Goal: Task Accomplishment & Management: Use online tool/utility

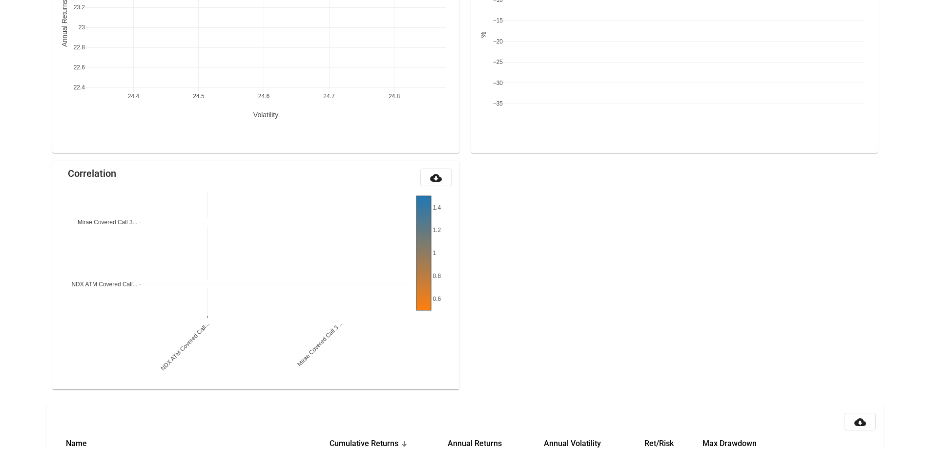
scroll to position [986, 0]
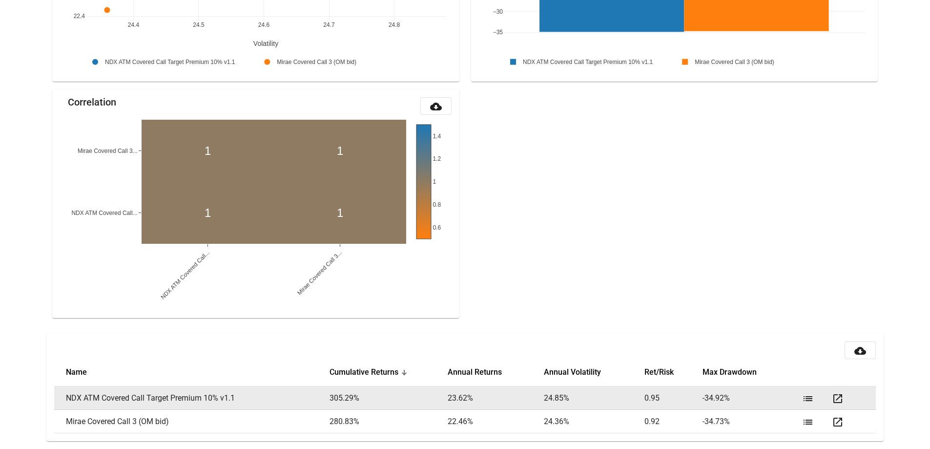
click at [807, 398] on mat-icon "list" at bounding box center [808, 399] width 12 height 12
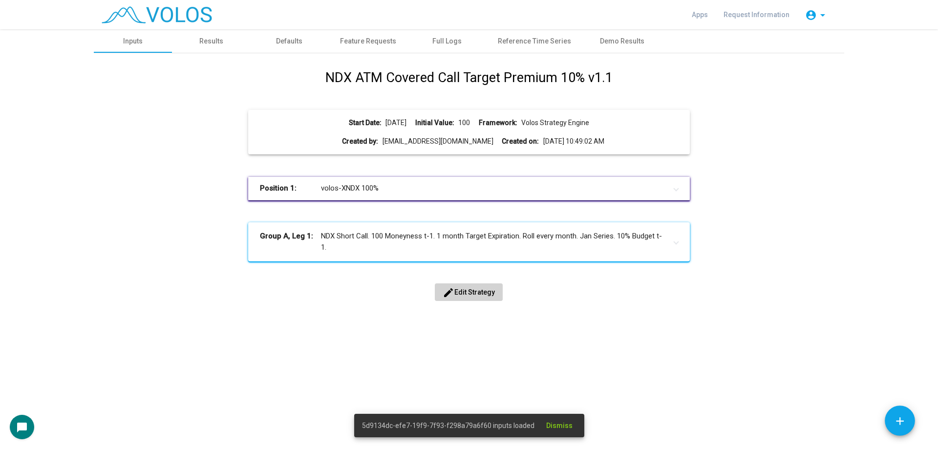
click at [467, 292] on span "edit Edit Strategy" at bounding box center [468, 292] width 52 height 8
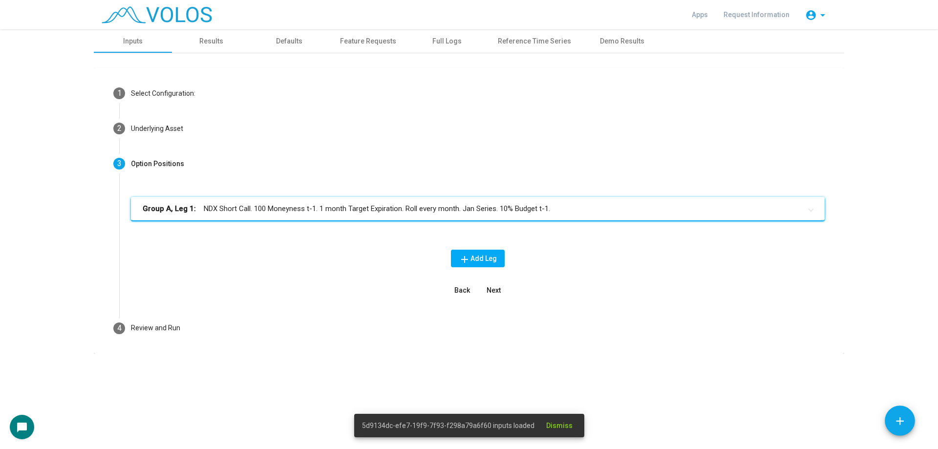
click at [316, 214] on mat-expansion-panel-header "Group A, Leg 1: NDX Short Call. 100 Moneyness t-1. 1 month Target Expiration. R…" at bounding box center [477, 208] width 693 height 23
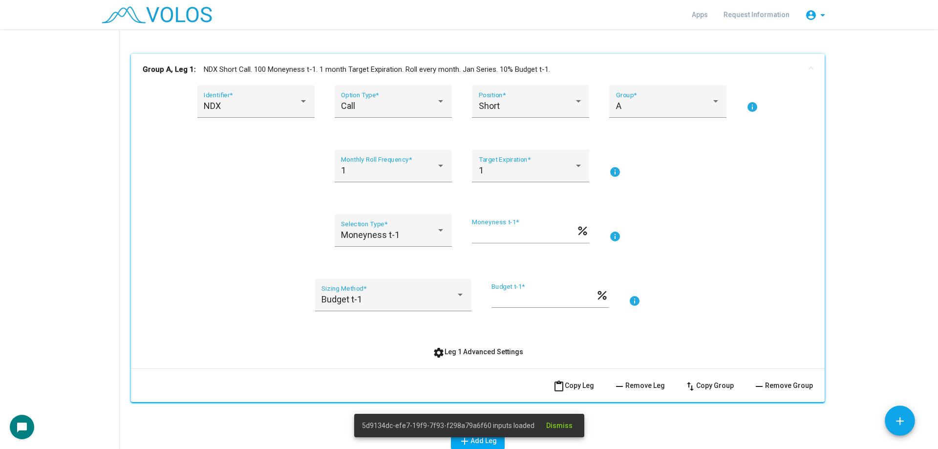
scroll to position [146, 0]
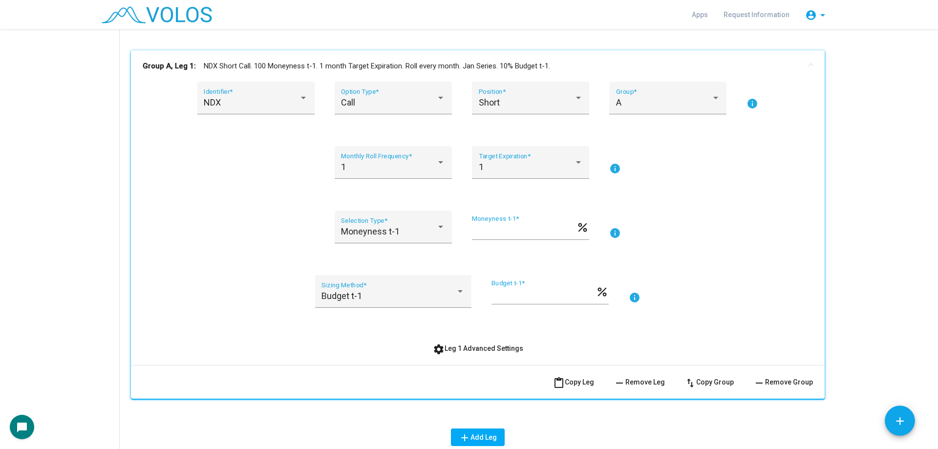
click at [461, 342] on button "settings Leg 1 Advanced Settings" at bounding box center [478, 348] width 106 height 18
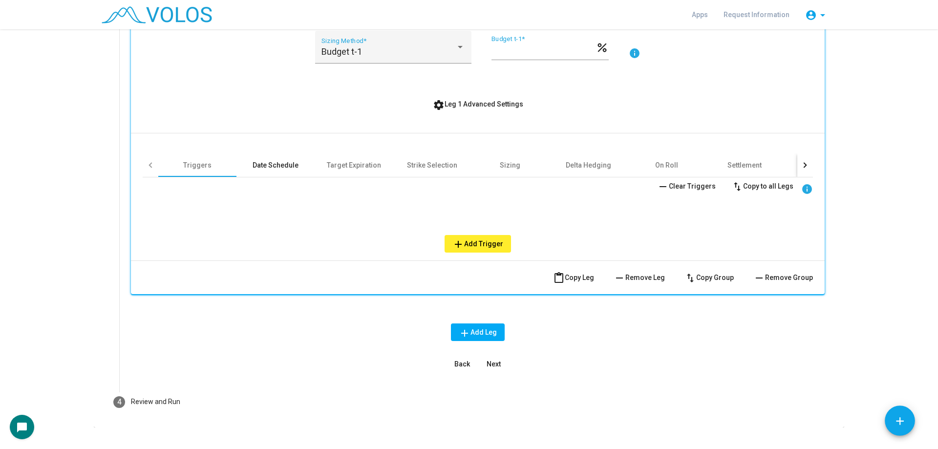
click at [287, 163] on div "Date Schedule" at bounding box center [275, 165] width 46 height 10
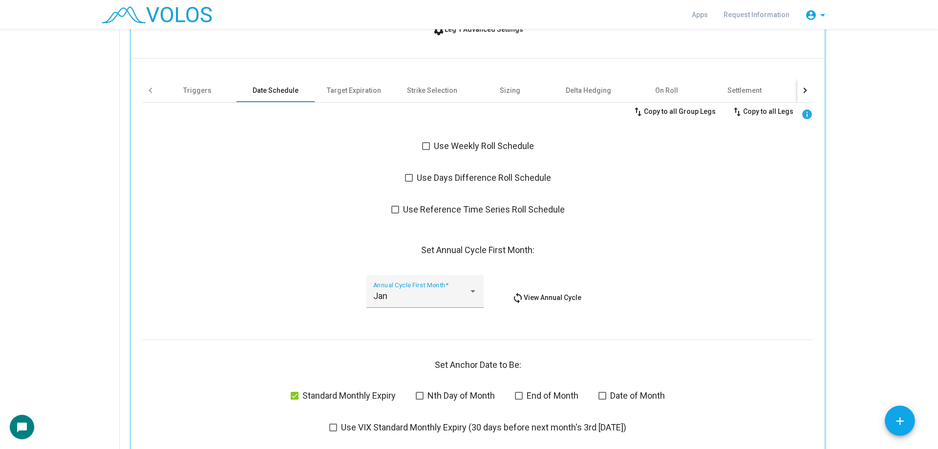
scroll to position [391, 0]
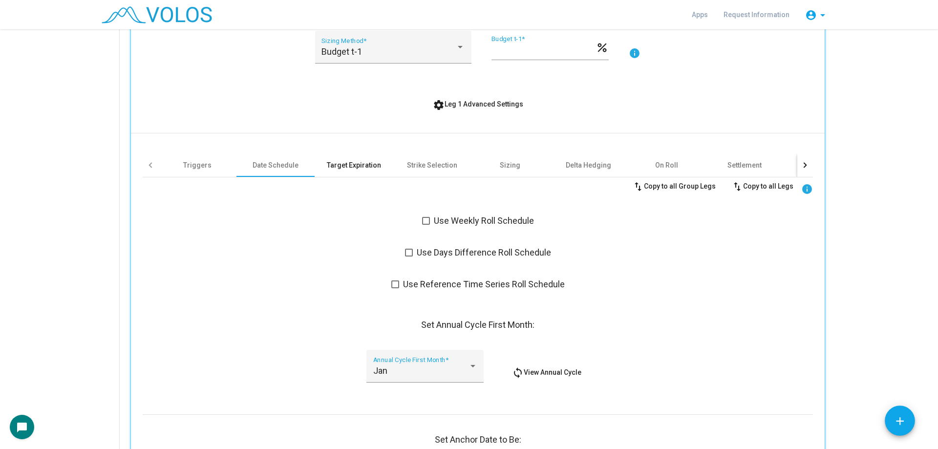
click at [373, 174] on div "Target Expiration" at bounding box center [353, 164] width 78 height 23
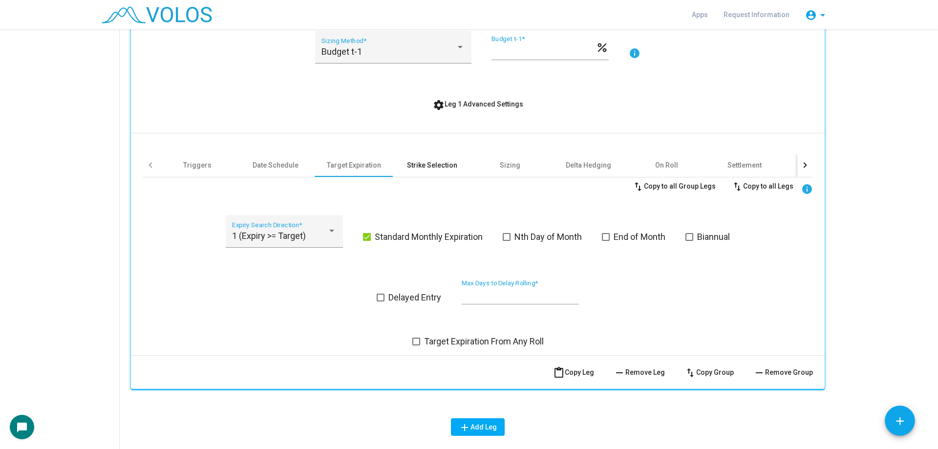
click at [425, 168] on div "Strike Selection" at bounding box center [432, 165] width 50 height 10
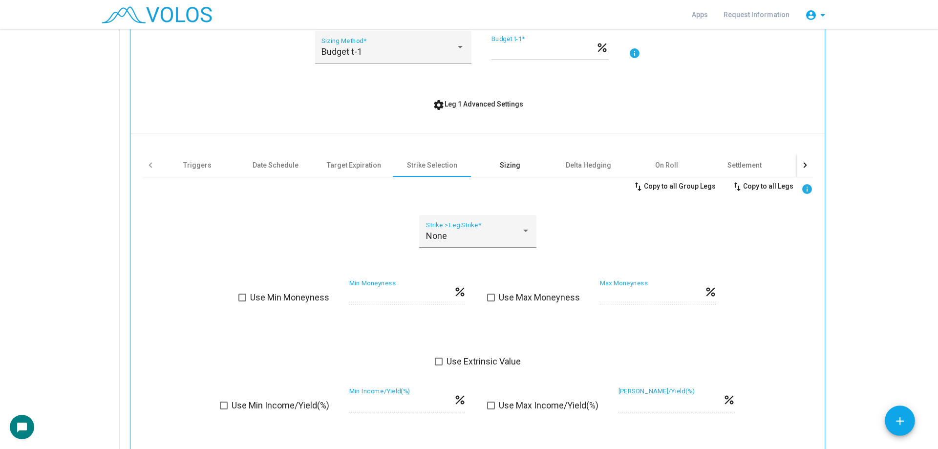
click at [524, 167] on div "Sizing" at bounding box center [510, 164] width 78 height 23
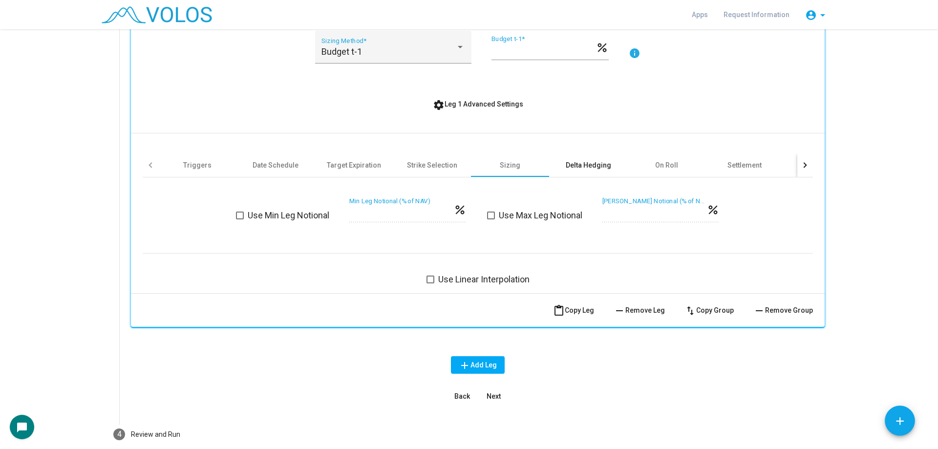
click at [569, 168] on div "Delta Hedging" at bounding box center [587, 165] width 45 height 10
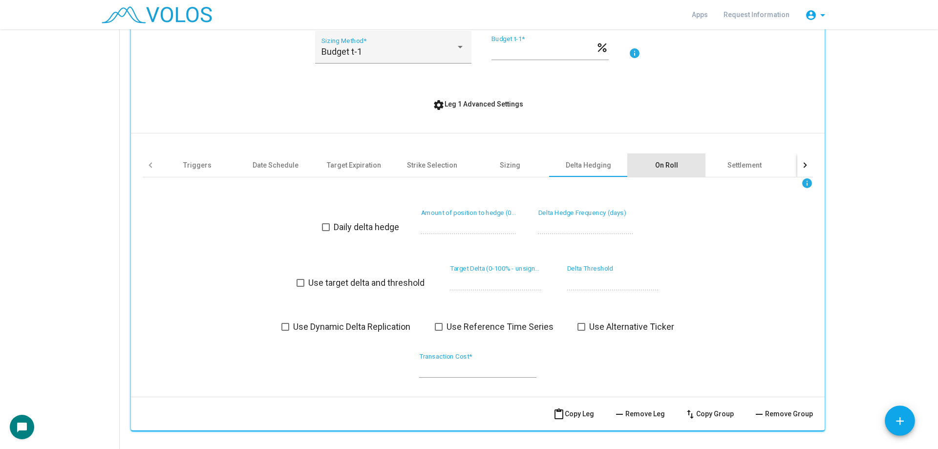
click at [642, 169] on div "On Roll" at bounding box center [666, 164] width 78 height 23
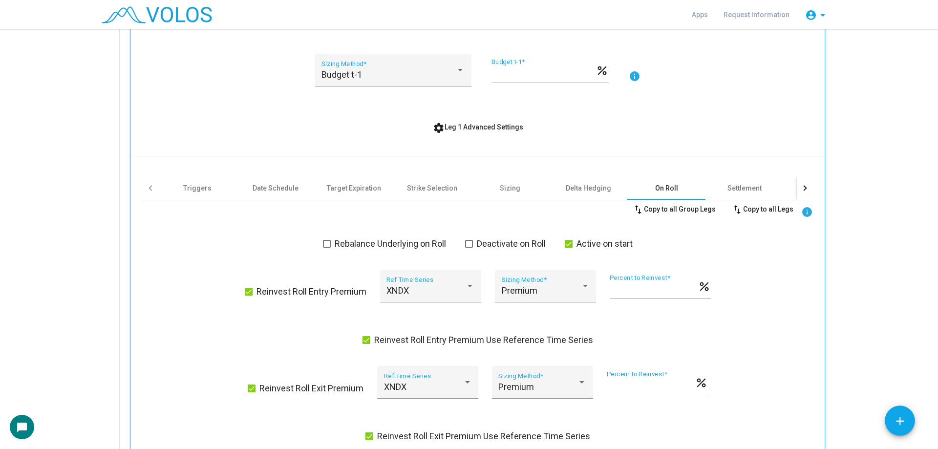
scroll to position [342, 0]
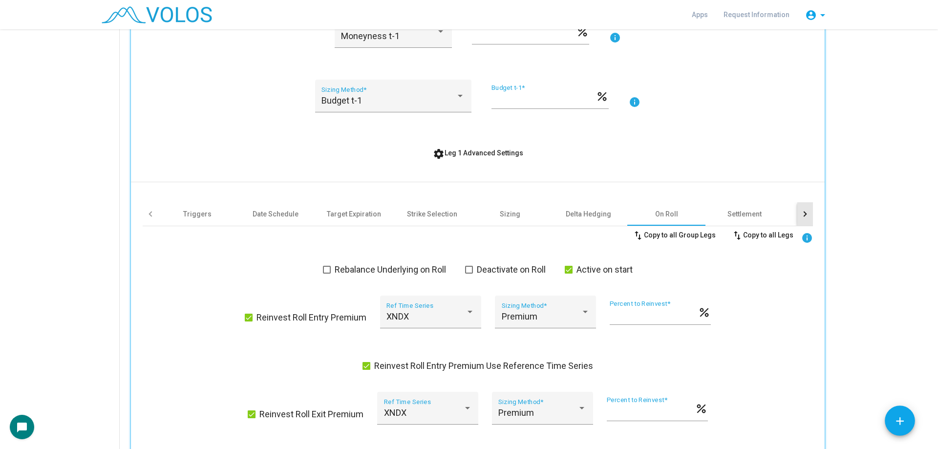
click at [806, 219] on div at bounding box center [805, 213] width 16 height 23
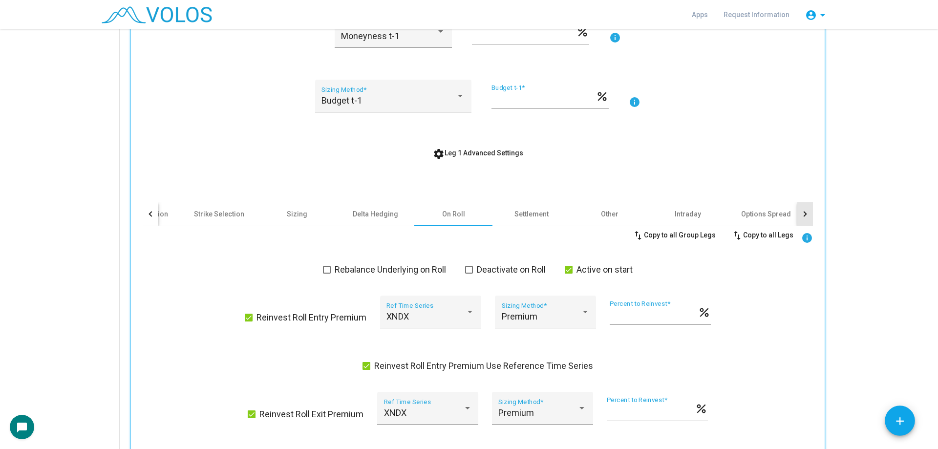
click at [806, 219] on div at bounding box center [805, 213] width 16 height 23
click at [486, 156] on span "settings Leg 1 Advanced Settings" at bounding box center [478, 153] width 90 height 8
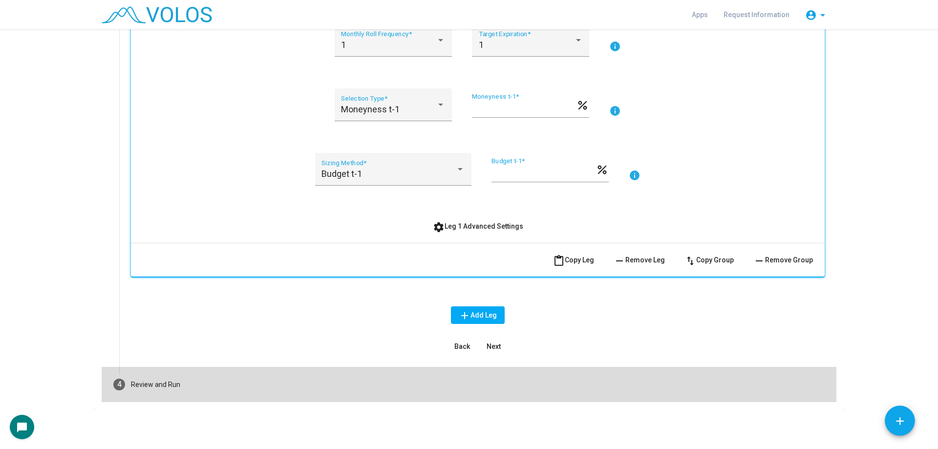
click at [280, 399] on mat-step-header "4 Review and Run" at bounding box center [469, 384] width 734 height 35
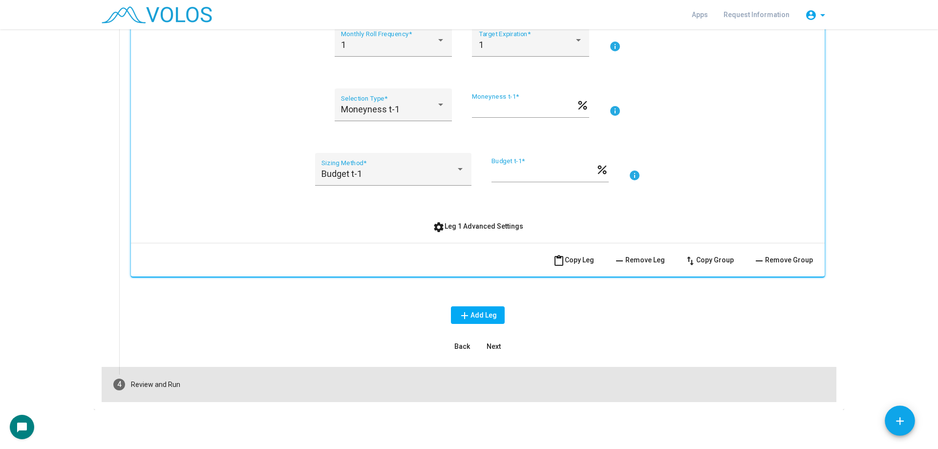
scroll to position [46, 0]
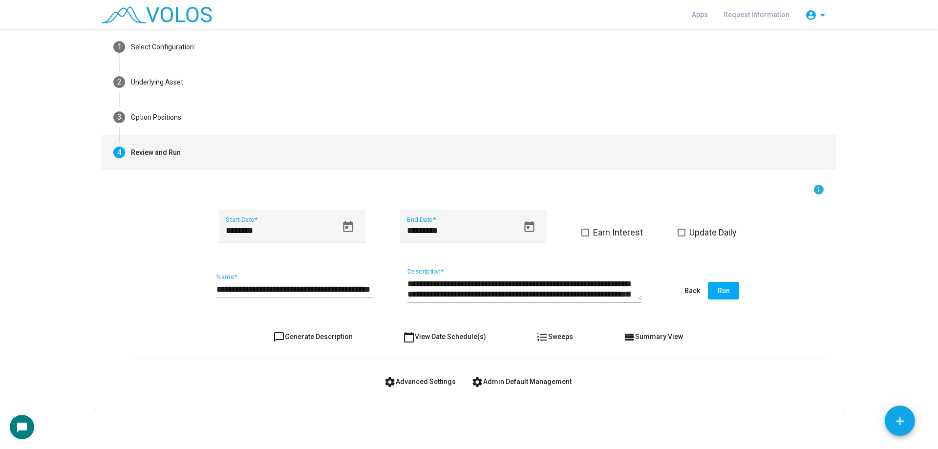
click at [420, 382] on span "settings Advanced Settings" at bounding box center [420, 381] width 72 height 8
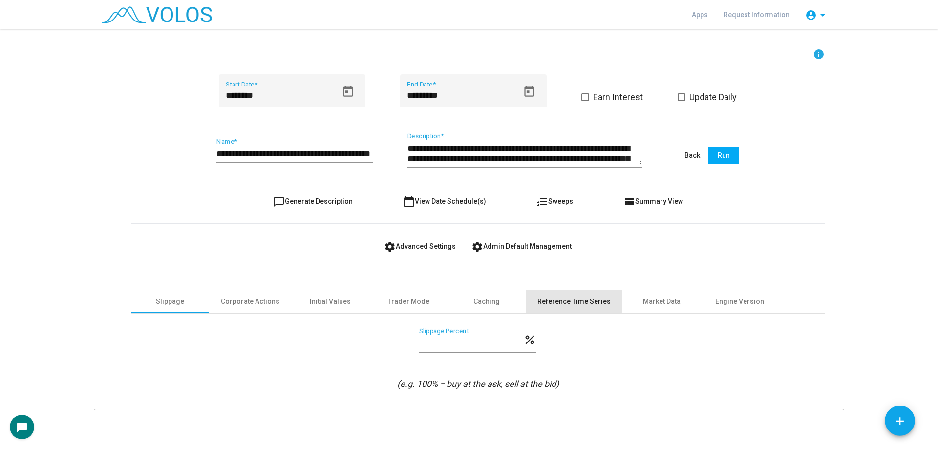
click at [566, 298] on div "Reference Time Series" at bounding box center [573, 301] width 73 height 10
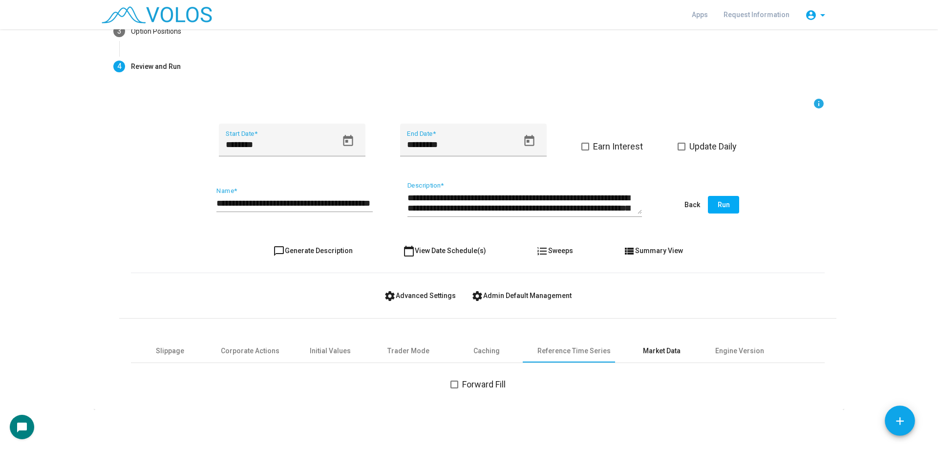
click at [666, 359] on div "Market Data" at bounding box center [661, 350] width 78 height 23
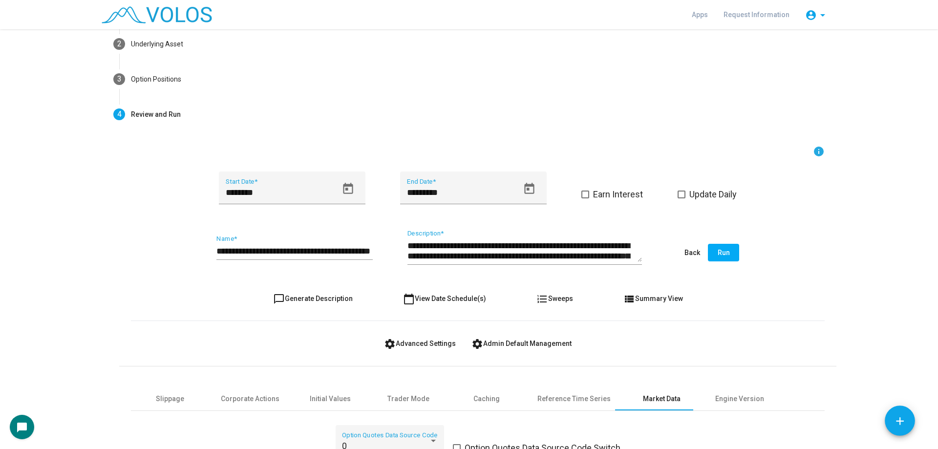
scroll to position [0, 0]
